Goal: Task Accomplishment & Management: Use online tool/utility

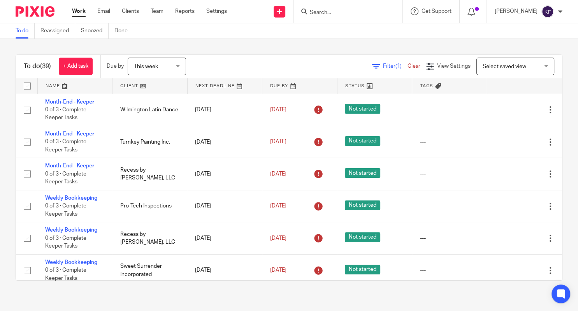
click at [512, 299] on icon at bounding box center [512, 303] width 8 height 8
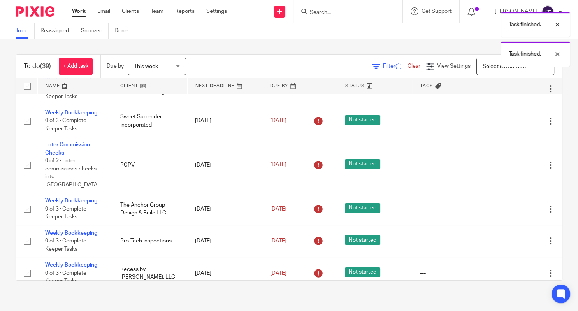
scroll to position [149, 0]
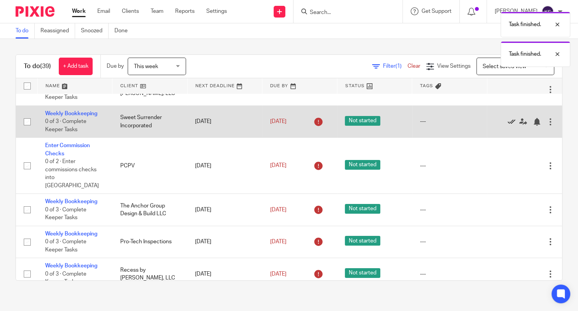
click at [510, 125] on icon at bounding box center [512, 122] width 8 height 8
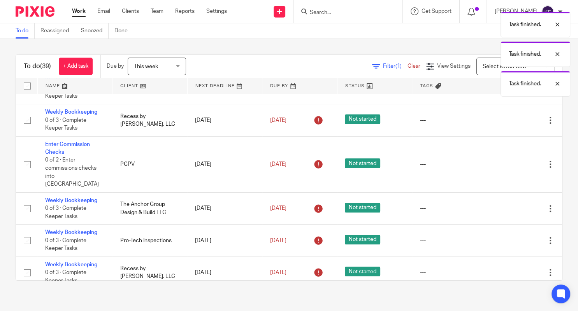
scroll to position [116, 0]
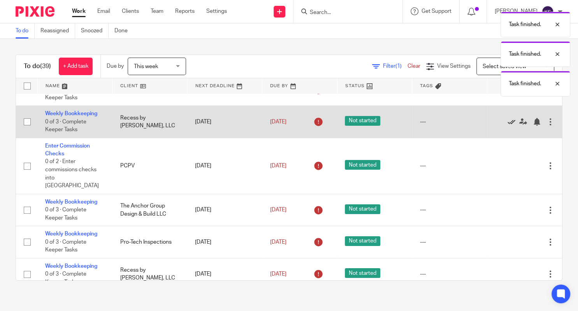
click at [512, 126] on icon at bounding box center [512, 122] width 8 height 8
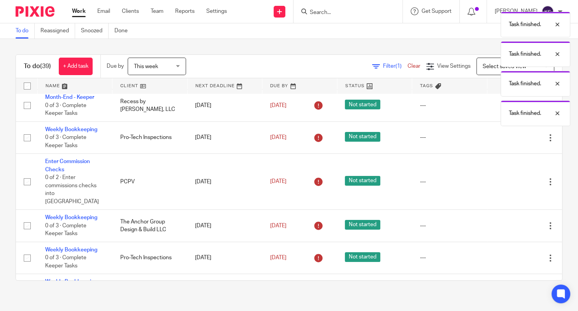
scroll to position [68, 0]
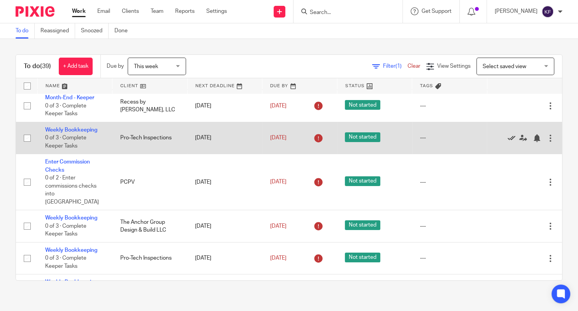
click at [510, 141] on icon at bounding box center [512, 138] width 8 height 8
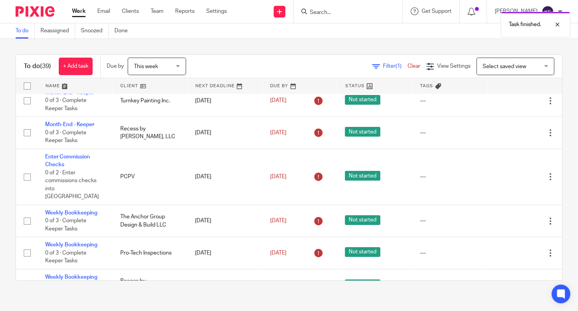
scroll to position [41, 0]
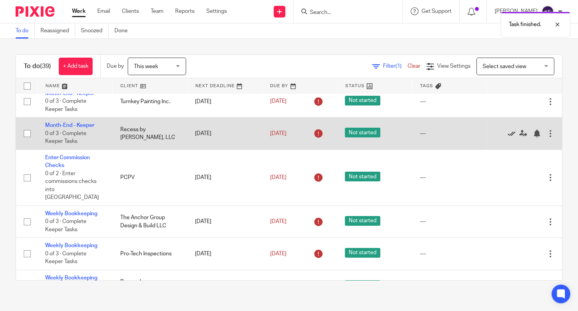
click at [511, 132] on icon at bounding box center [512, 134] width 8 height 8
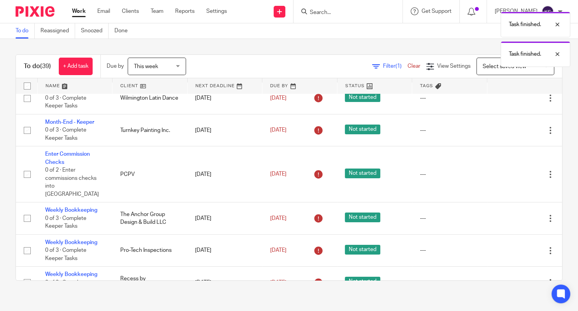
scroll to position [11, 0]
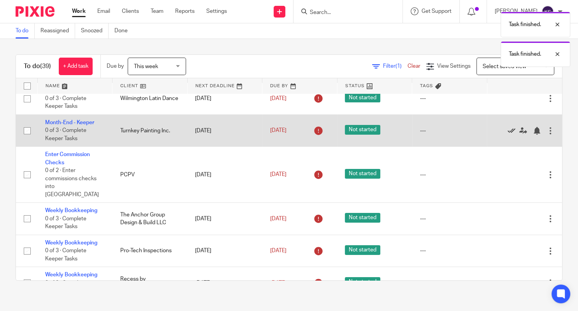
click at [511, 132] on icon at bounding box center [512, 131] width 8 height 8
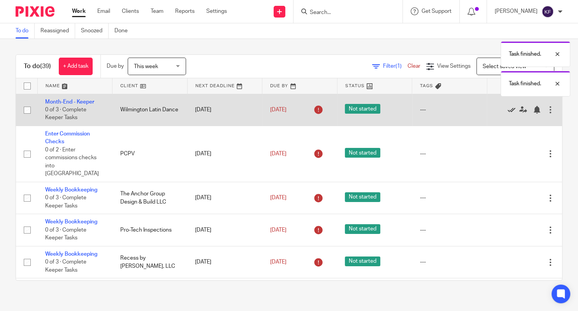
click at [510, 111] on icon at bounding box center [512, 110] width 8 height 8
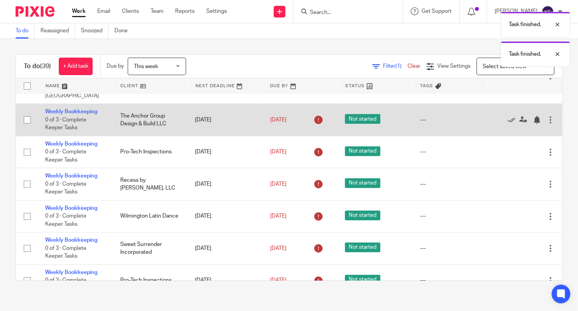
scroll to position [46, 0]
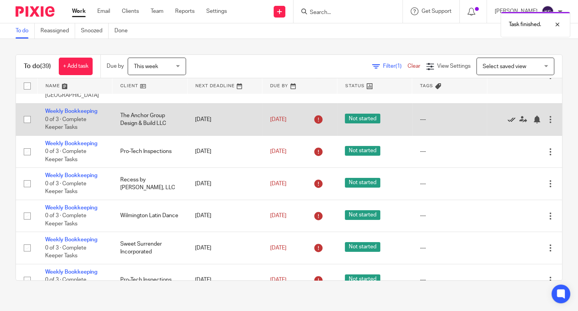
click at [512, 116] on icon at bounding box center [512, 120] width 8 height 8
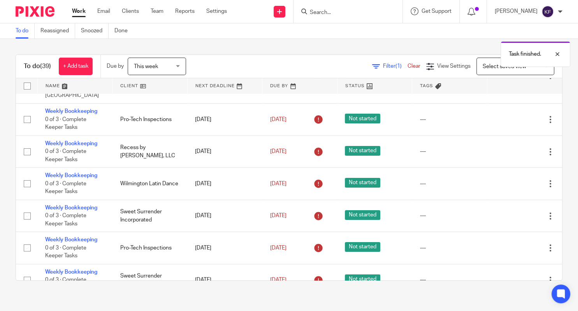
click at [512, 116] on icon at bounding box center [512, 120] width 8 height 8
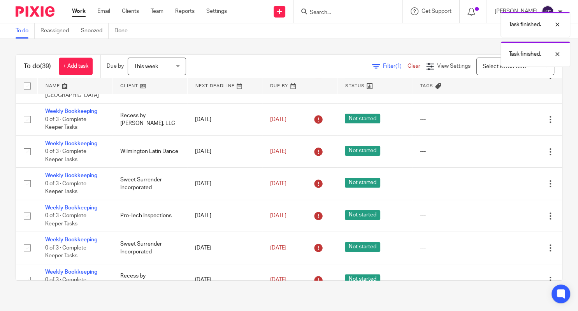
click at [512, 116] on icon at bounding box center [512, 120] width 8 height 8
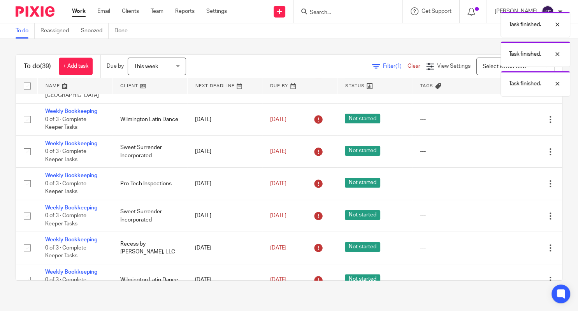
click at [512, 116] on icon at bounding box center [512, 120] width 8 height 8
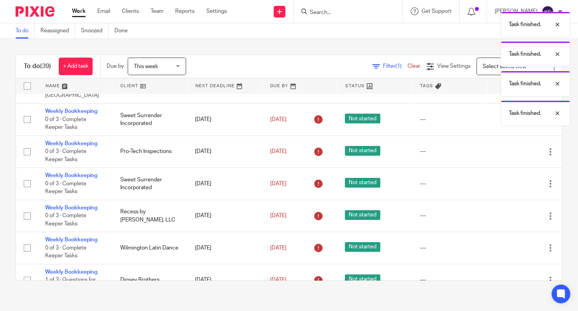
click at [512, 113] on p "Task finished." at bounding box center [525, 113] width 32 height 8
click at [512, 116] on icon at bounding box center [512, 120] width 8 height 8
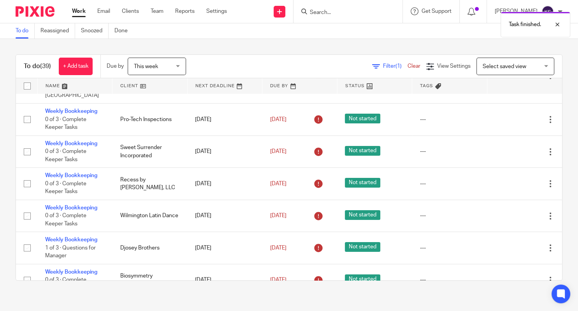
click at [512, 116] on icon at bounding box center [512, 120] width 8 height 8
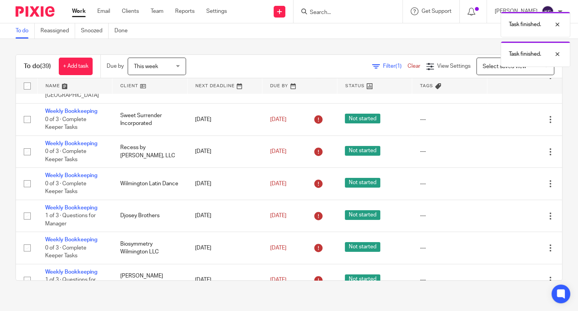
click at [512, 116] on icon at bounding box center [512, 120] width 8 height 8
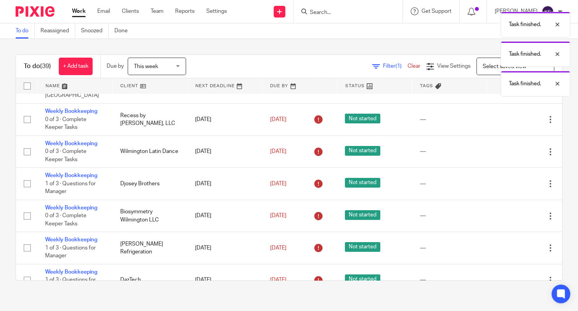
click at [512, 116] on icon at bounding box center [512, 120] width 8 height 8
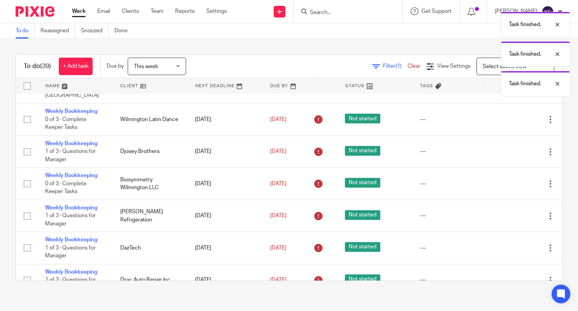
click at [512, 116] on icon at bounding box center [512, 120] width 8 height 8
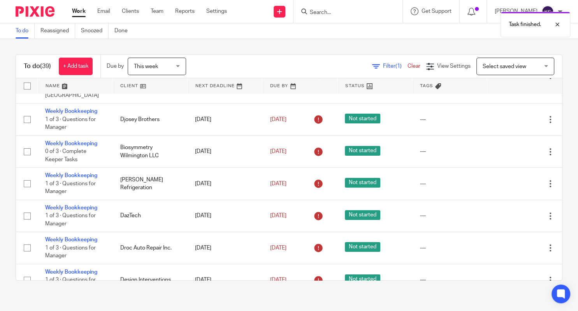
click at [512, 116] on icon at bounding box center [512, 120] width 8 height 8
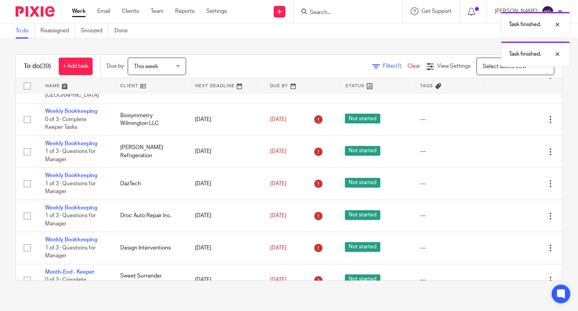
click at [512, 116] on icon at bounding box center [512, 120] width 8 height 8
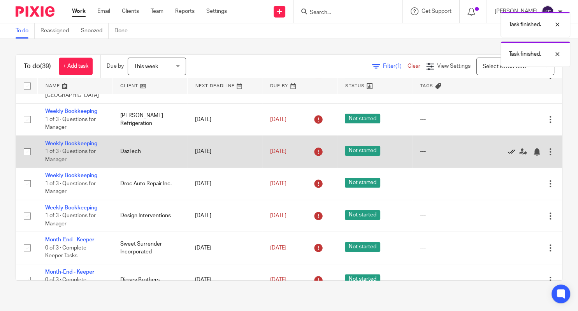
click at [510, 148] on icon at bounding box center [512, 152] width 8 height 8
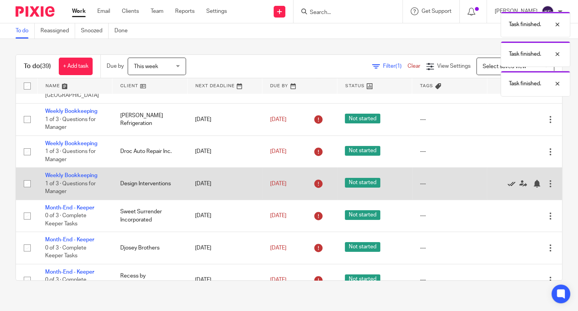
click at [512, 180] on icon at bounding box center [512, 184] width 8 height 8
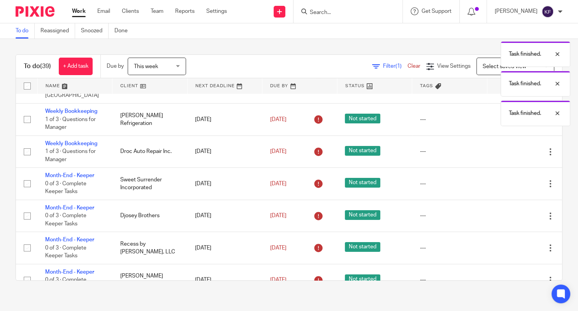
click at [512, 180] on icon at bounding box center [512, 184] width 8 height 8
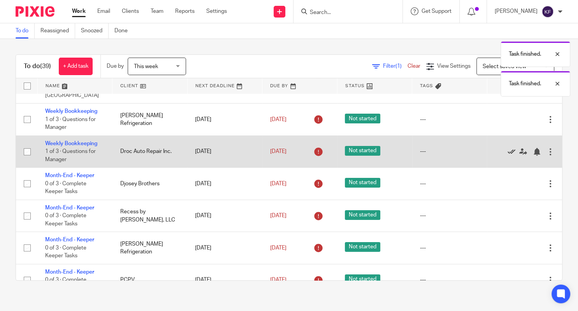
click at [511, 148] on icon at bounding box center [512, 152] width 8 height 8
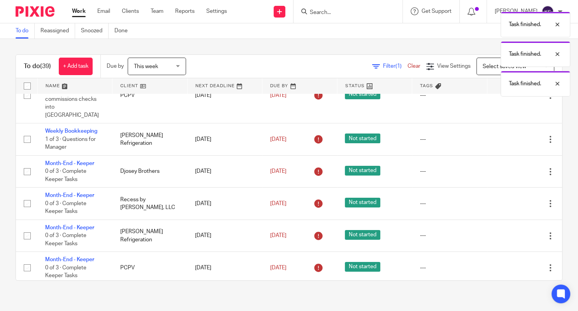
scroll to position [26, 0]
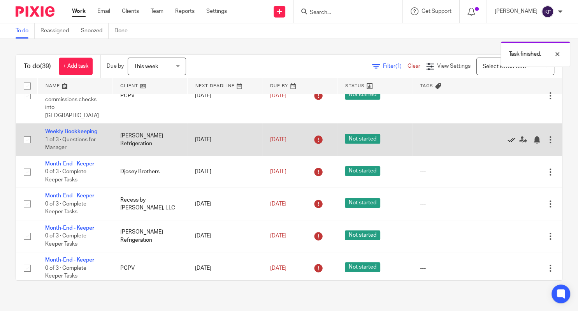
click at [513, 136] on icon at bounding box center [512, 140] width 8 height 8
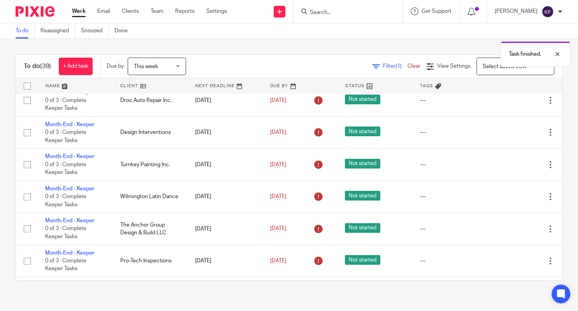
scroll to position [317, 0]
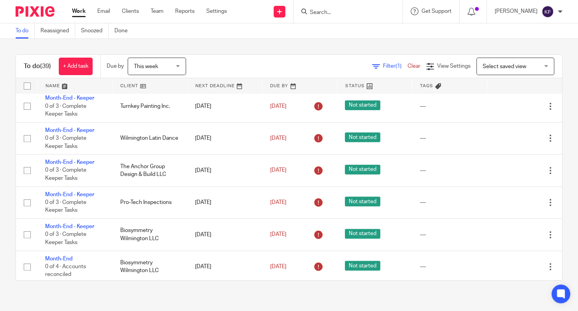
click at [181, 61] on div "This week This week" at bounding box center [157, 67] width 58 height 18
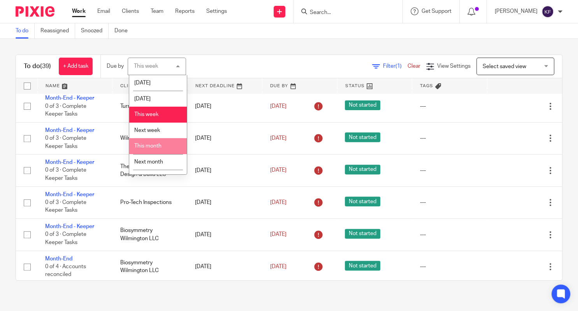
click at [148, 147] on span "This month" at bounding box center [147, 145] width 27 height 5
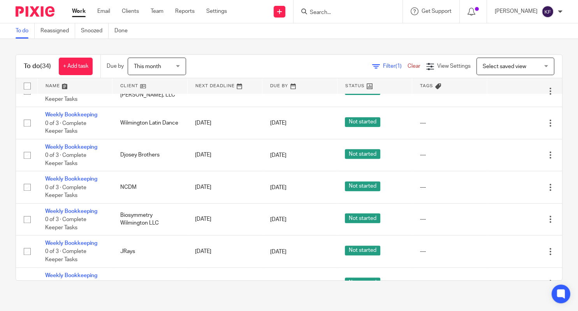
scroll to position [722, 0]
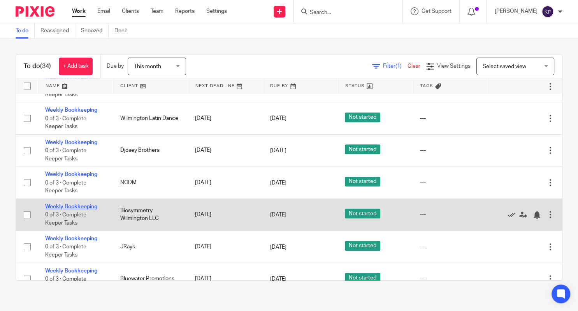
click at [87, 208] on link "Weekly Bookkeeping" at bounding box center [71, 206] width 52 height 5
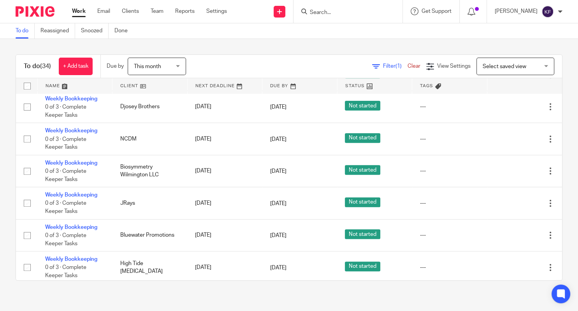
scroll to position [766, 0]
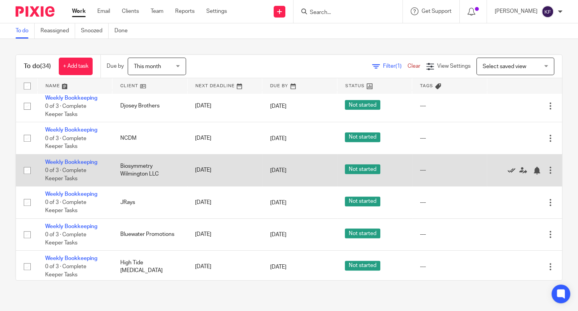
click at [509, 173] on icon at bounding box center [512, 171] width 8 height 8
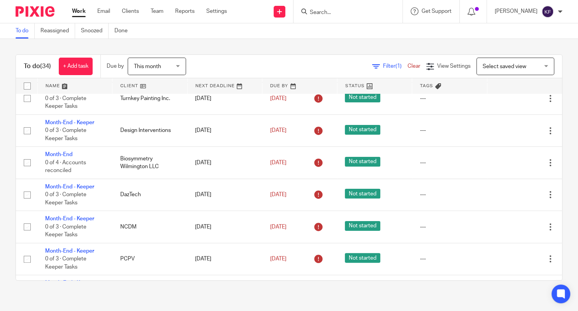
scroll to position [192, 0]
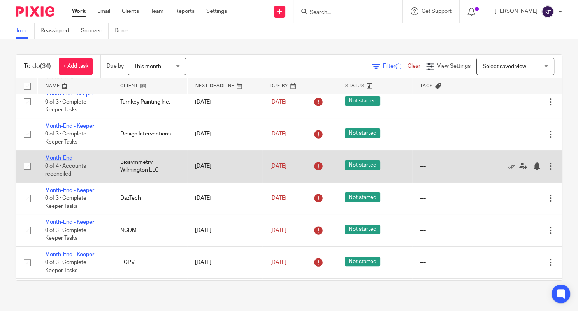
click at [67, 155] on link "Month-End" at bounding box center [58, 157] width 27 height 5
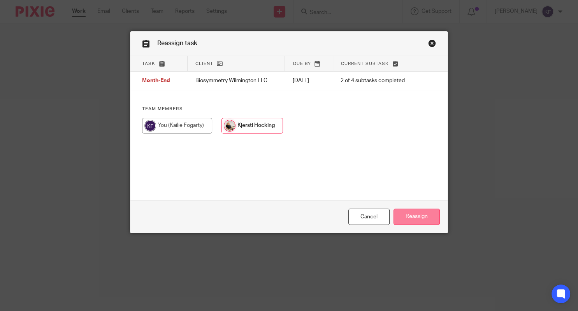
click at [414, 213] on input "Reassign" at bounding box center [417, 217] width 46 height 17
